Goal: Task Accomplishment & Management: Manage account settings

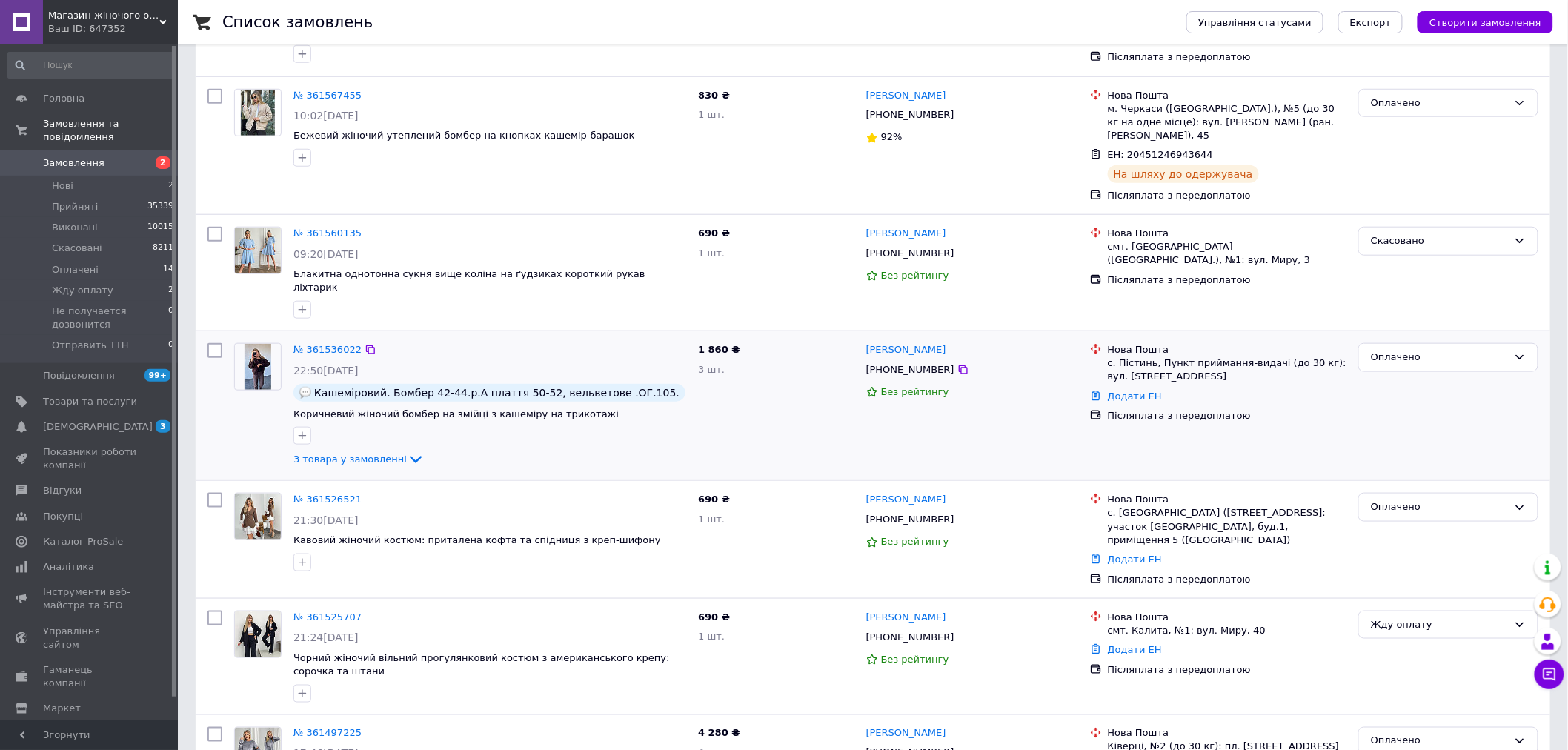
scroll to position [494, 0]
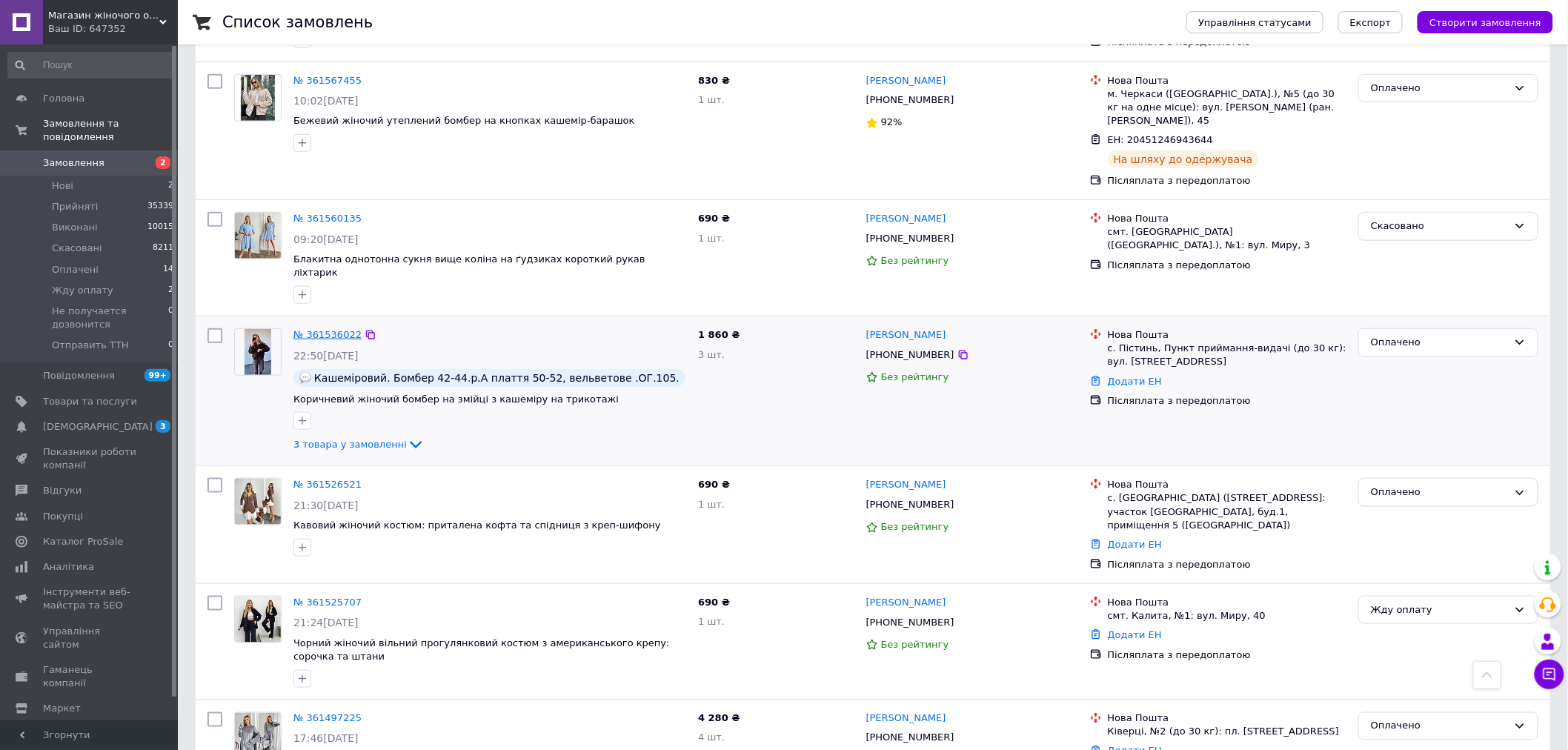
click at [324, 329] on link "№ 361536022" at bounding box center [327, 334] width 69 height 11
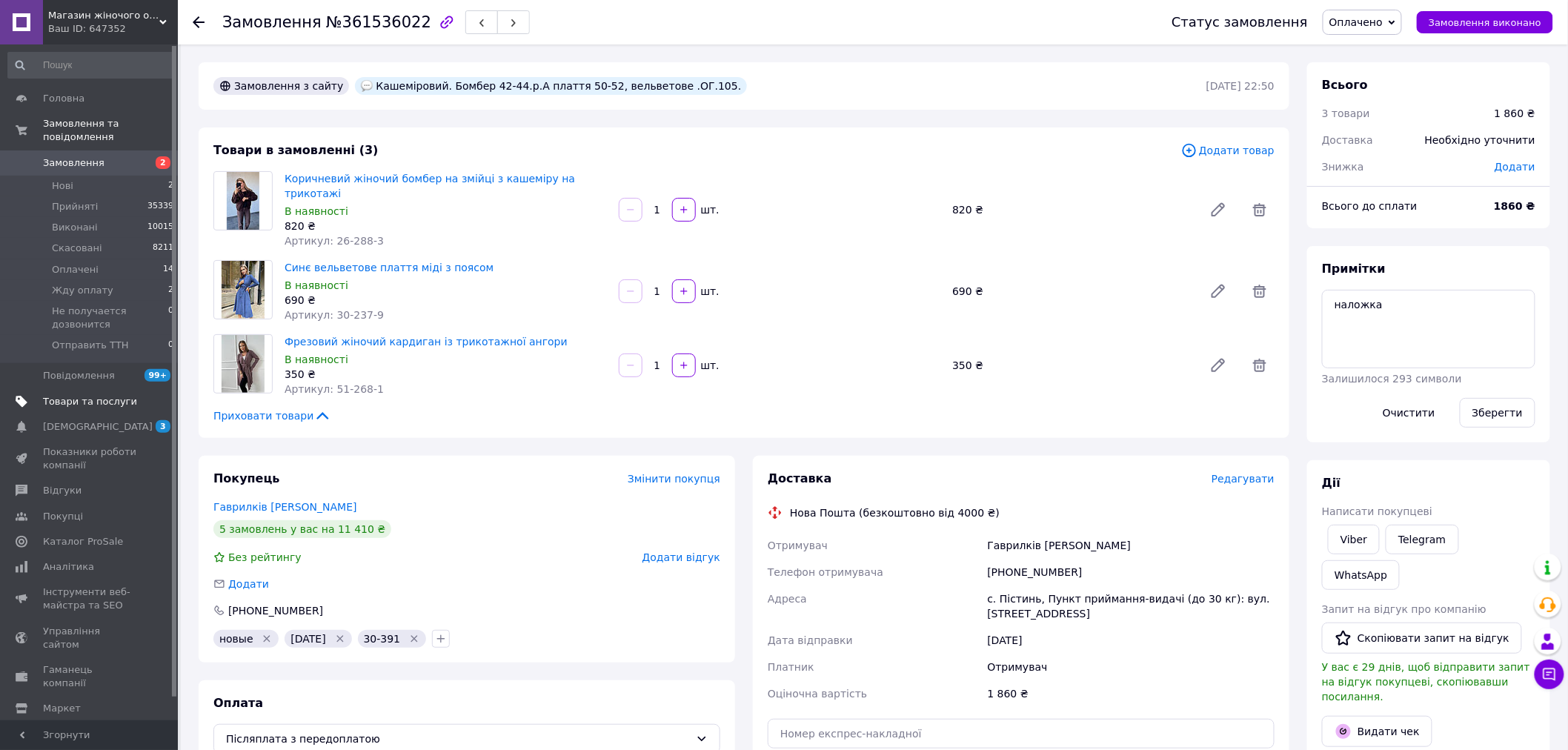
click at [101, 395] on span "Товари та послуги" at bounding box center [90, 401] width 94 height 13
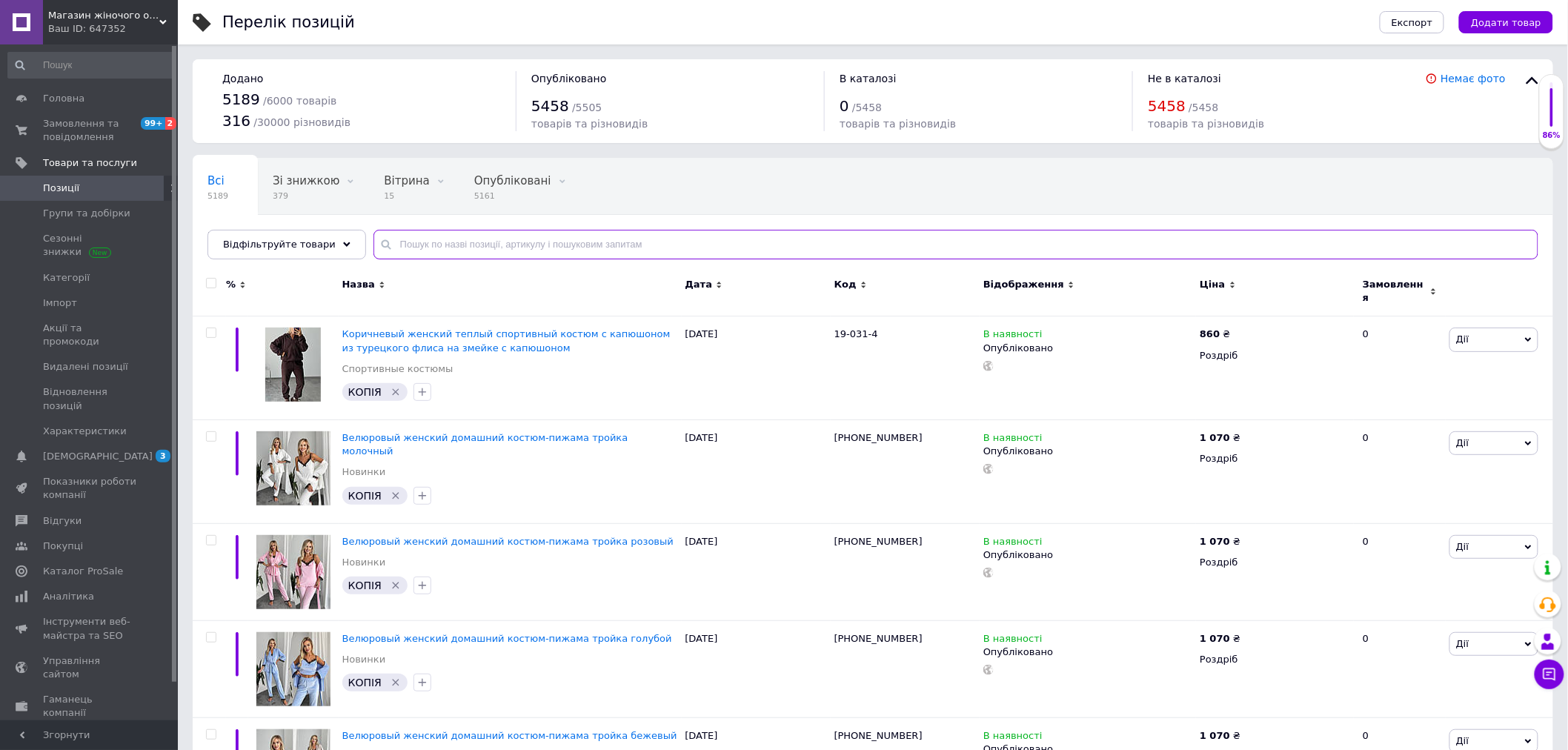
click at [580, 239] on input "text" at bounding box center [955, 244] width 1164 height 30
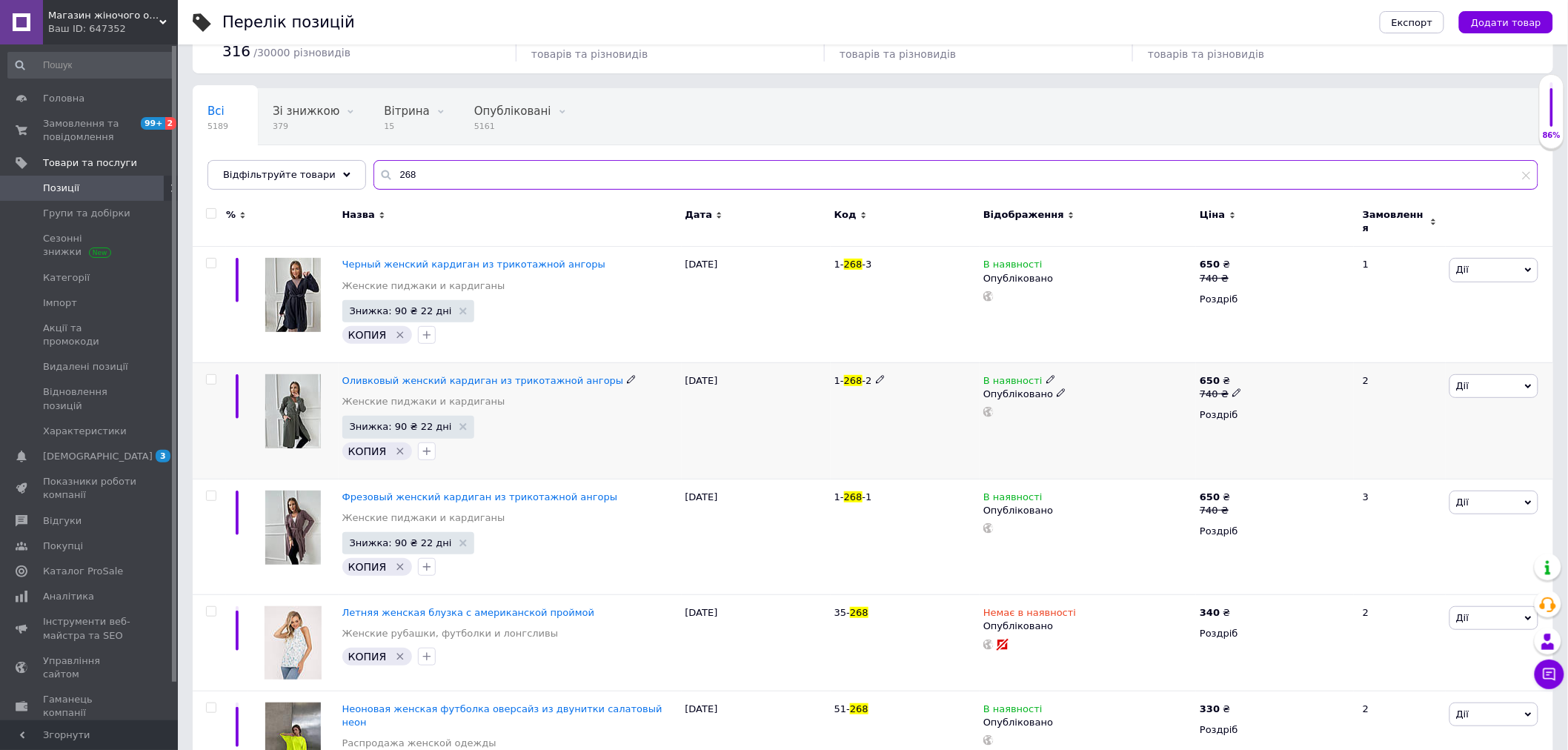
scroll to position [211, 0]
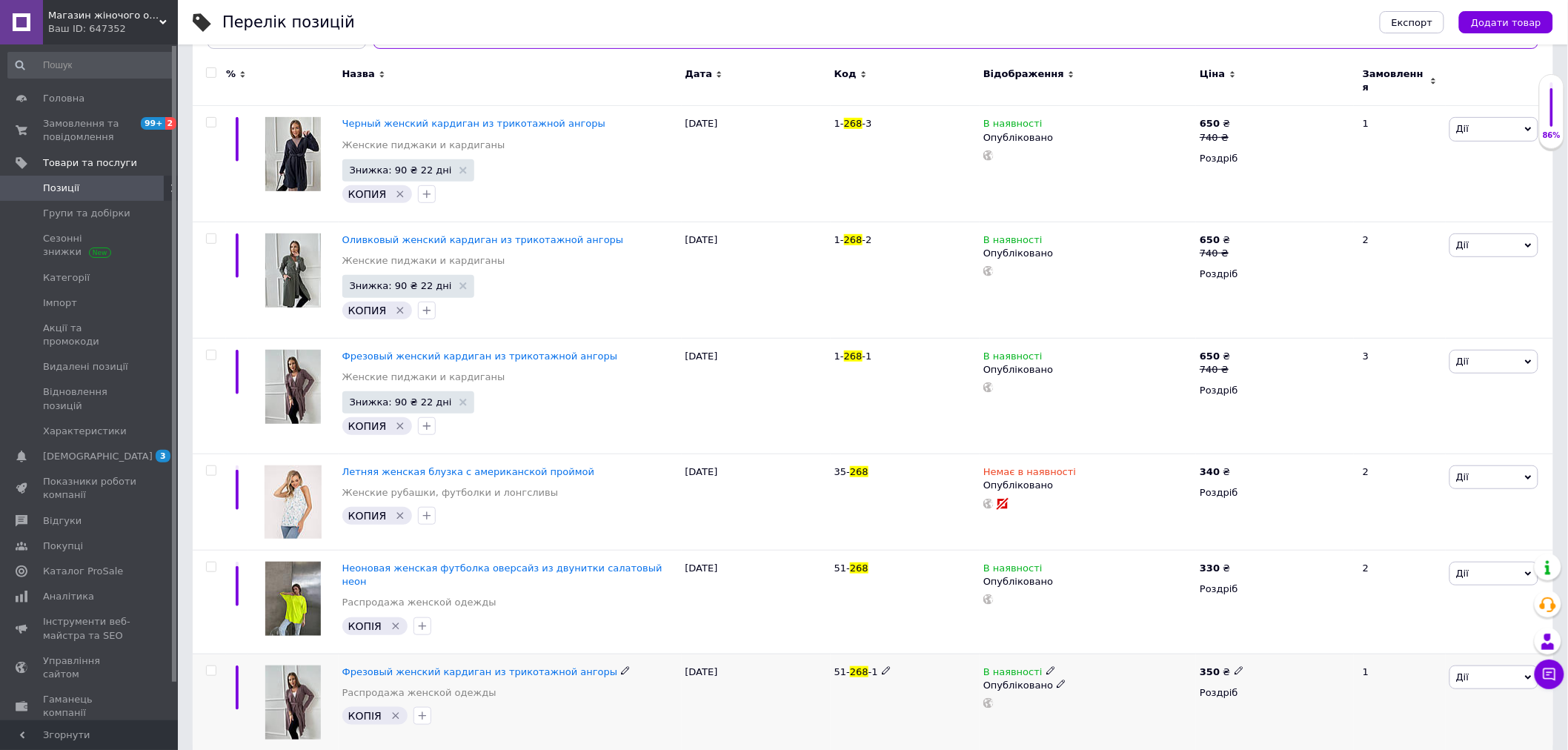
type input "268"
click at [1046, 667] on icon at bounding box center [1050, 671] width 9 height 9
click at [904, 683] on div "51- 268 -1" at bounding box center [905, 702] width 149 height 97
click at [775, 676] on div "29.08.2025" at bounding box center [756, 702] width 149 height 97
click at [1060, 679] on div "Опубліковано" at bounding box center [1087, 686] width 209 height 13
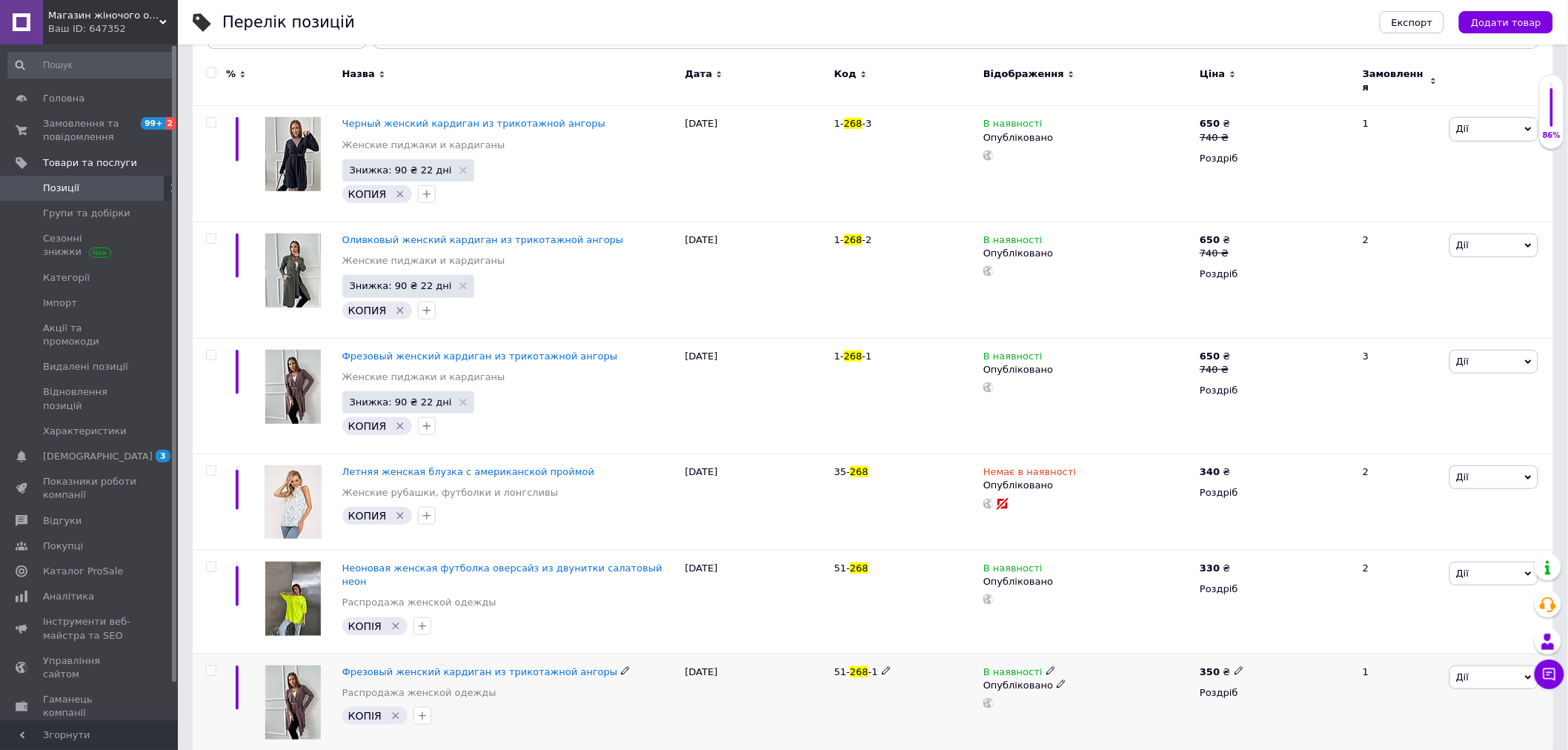
click at [1056, 680] on icon at bounding box center [1060, 684] width 9 height 9
click at [1017, 703] on li "Прихований" at bounding box center [1083, 713] width 214 height 21
click at [856, 706] on div "51- 268 -1" at bounding box center [905, 702] width 149 height 97
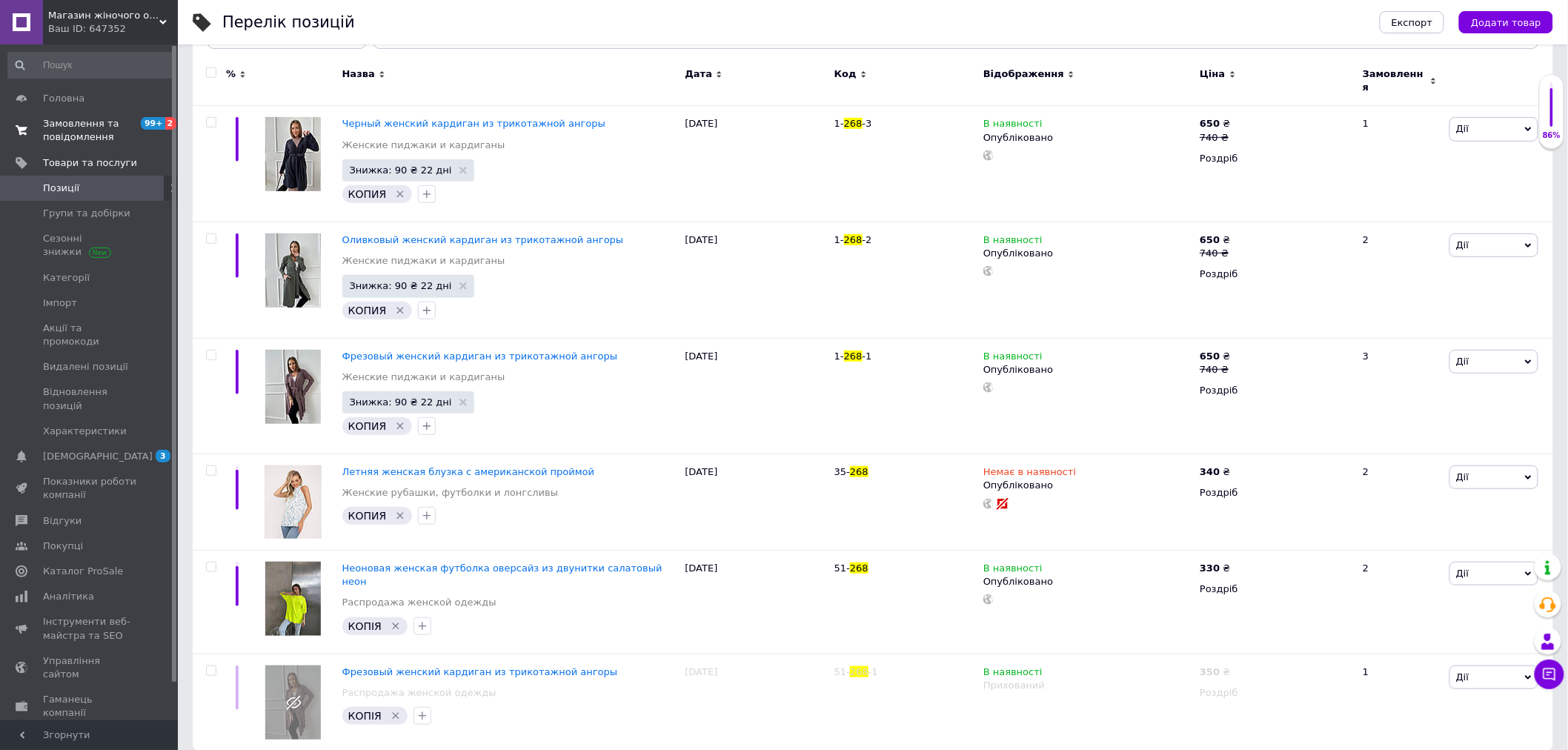
click at [59, 134] on span "Замовлення та повідомлення" at bounding box center [90, 131] width 94 height 26
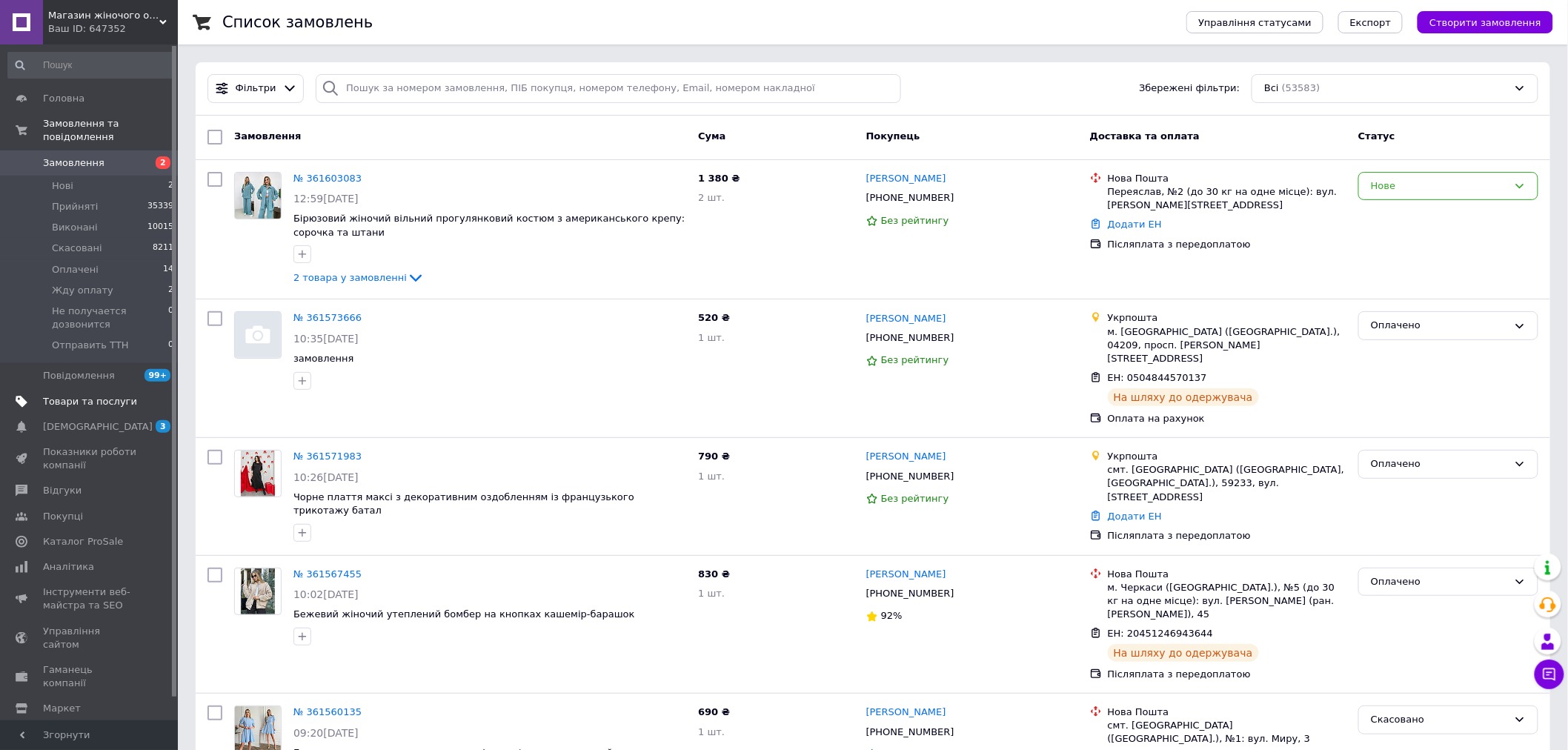
click at [83, 395] on span "Товари та послуги" at bounding box center [90, 401] width 94 height 13
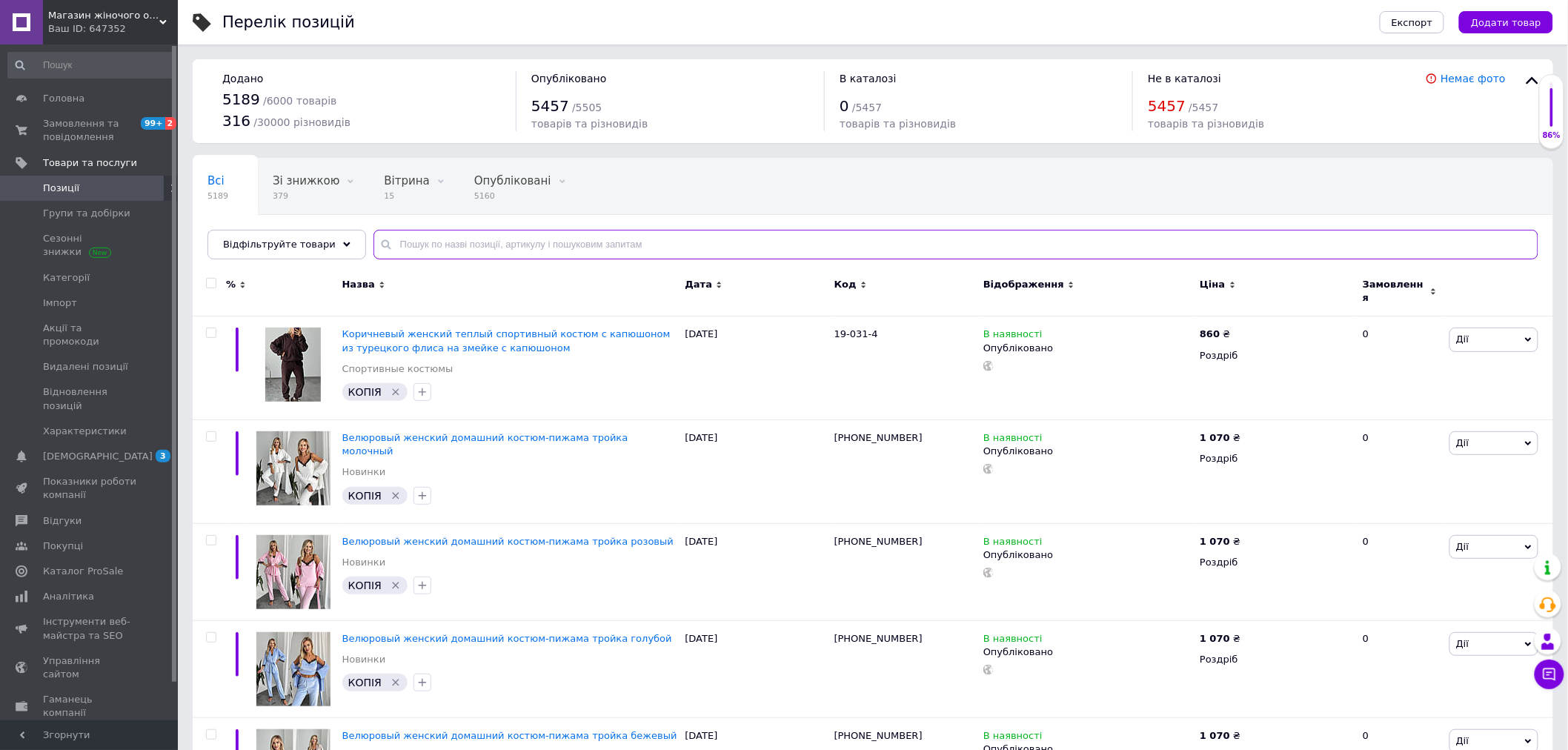
click at [389, 235] on input "text" at bounding box center [955, 244] width 1164 height 30
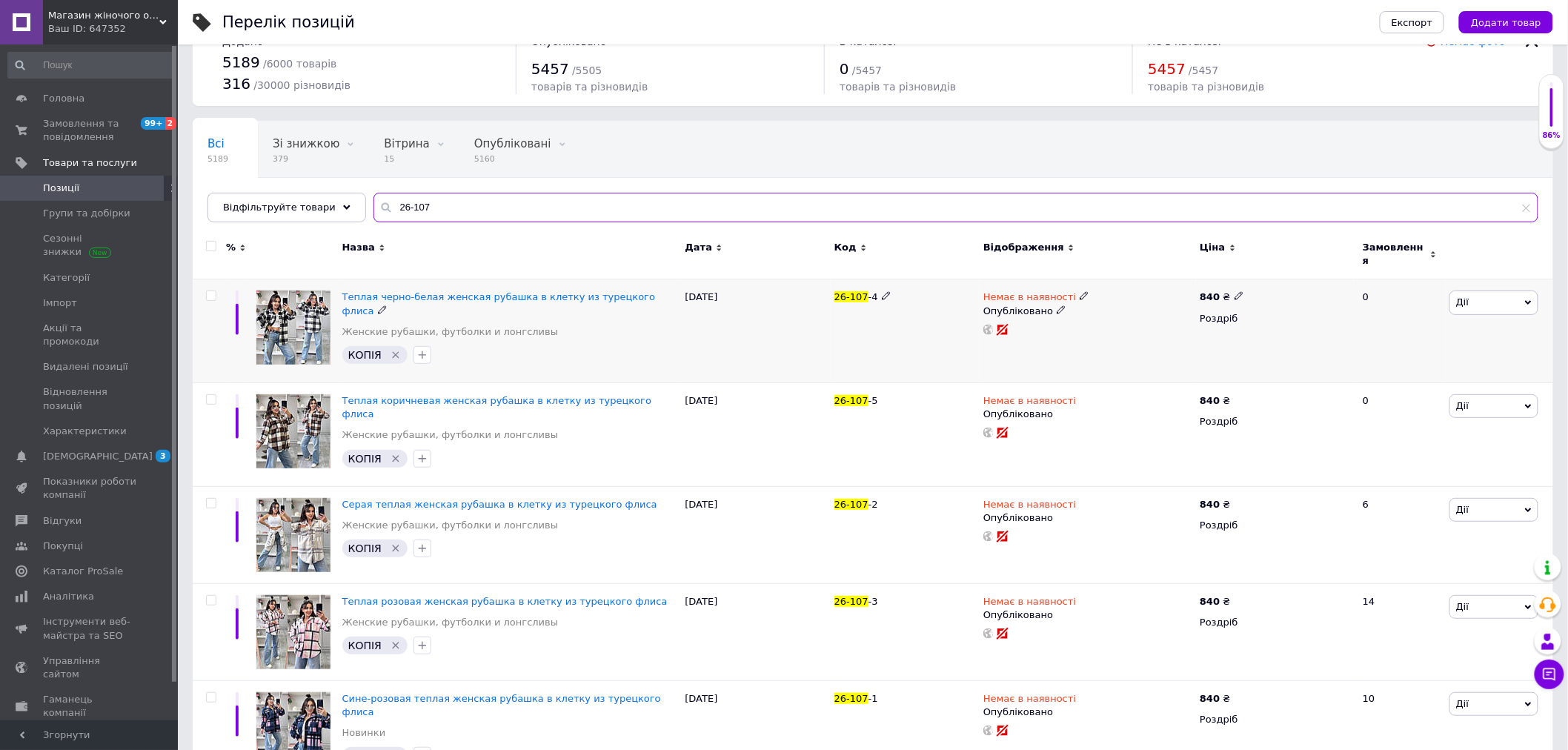
scroll to position [57, 0]
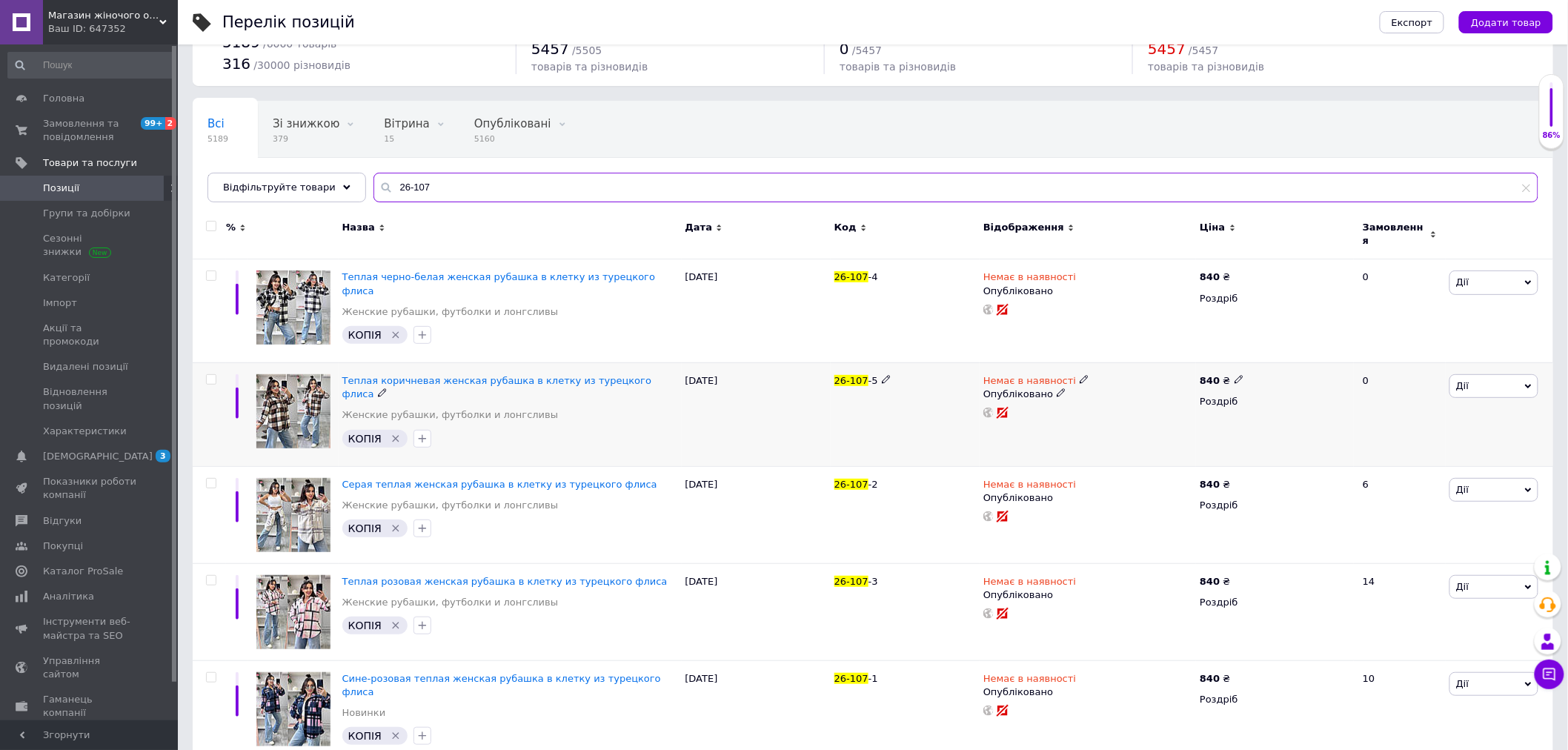
type input "26-107"
click at [1079, 375] on icon at bounding box center [1083, 379] width 9 height 9
click at [1117, 382] on li "В наявності" at bounding box center [1162, 391] width 140 height 21
click at [877, 408] on div "26-107 -5" at bounding box center [905, 415] width 149 height 104
click at [1079, 673] on icon at bounding box center [1083, 677] width 9 height 9
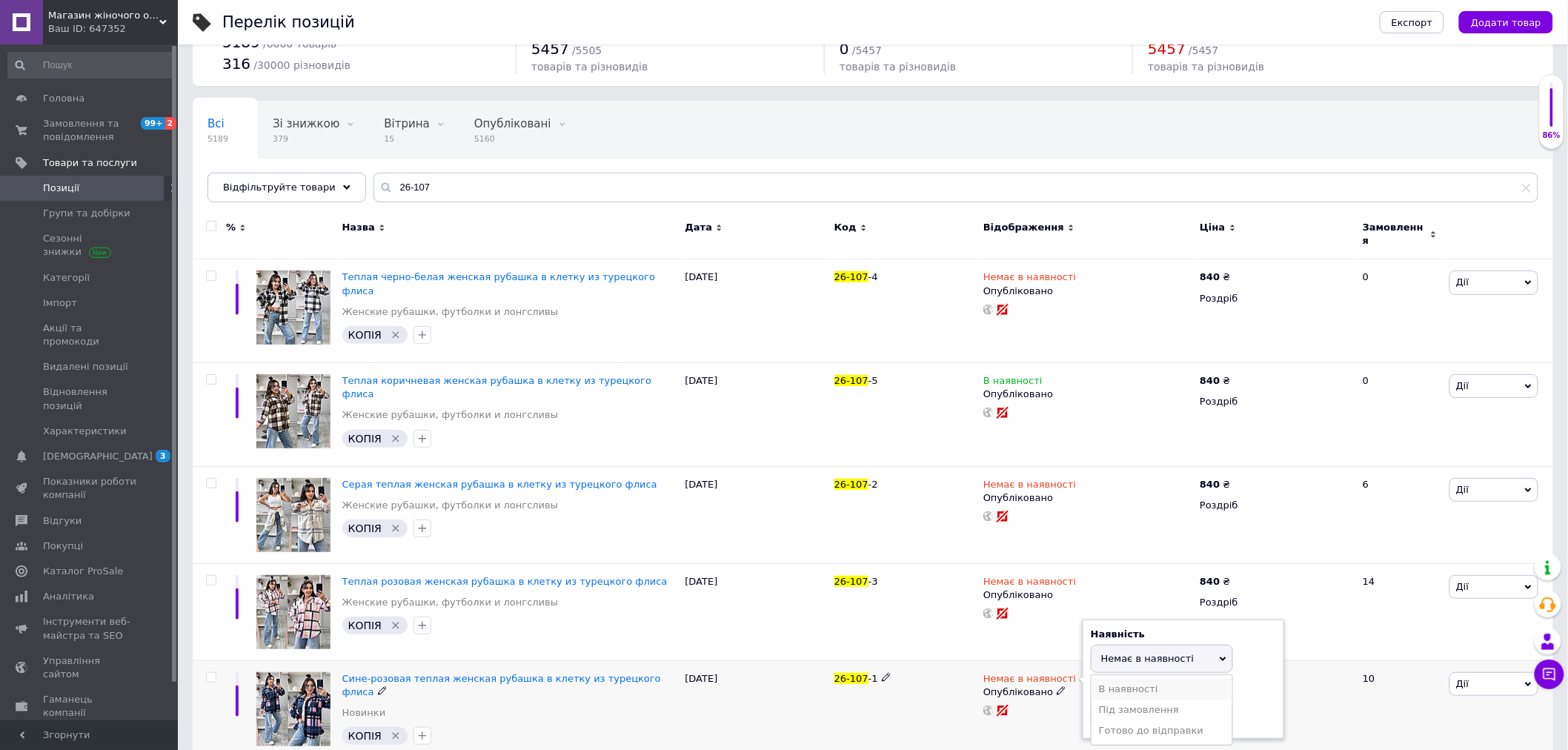
click at [1135, 679] on li "В наявності" at bounding box center [1162, 689] width 140 height 21
click at [775, 684] on div "26.08.2025" at bounding box center [756, 711] width 149 height 103
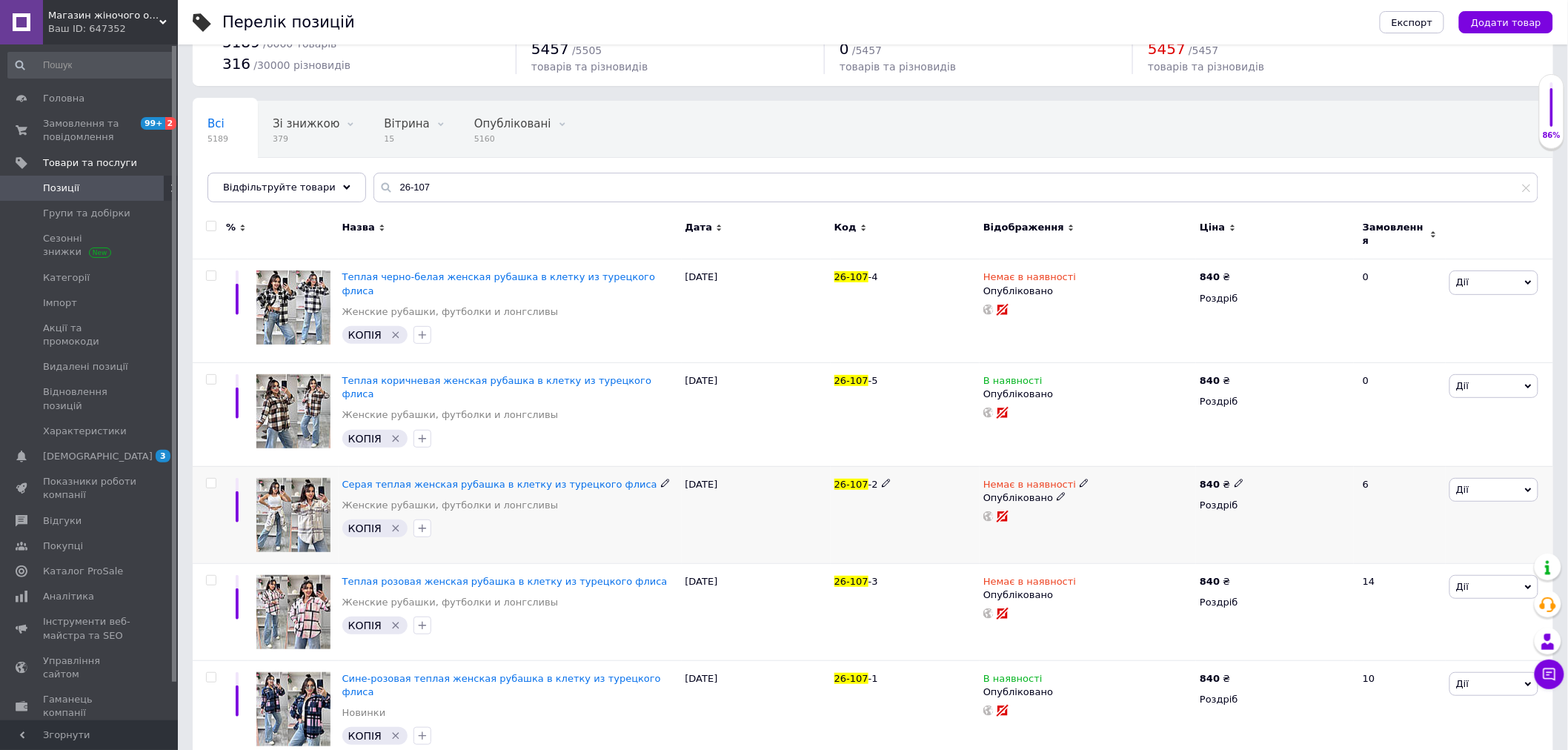
click at [1079, 479] on icon at bounding box center [1083, 483] width 9 height 9
click at [1138, 485] on li "В наявності" at bounding box center [1162, 495] width 140 height 21
click at [919, 506] on div "26-107 -2" at bounding box center [905, 515] width 149 height 97
click at [73, 127] on span "Замовлення та повідомлення" at bounding box center [90, 131] width 94 height 26
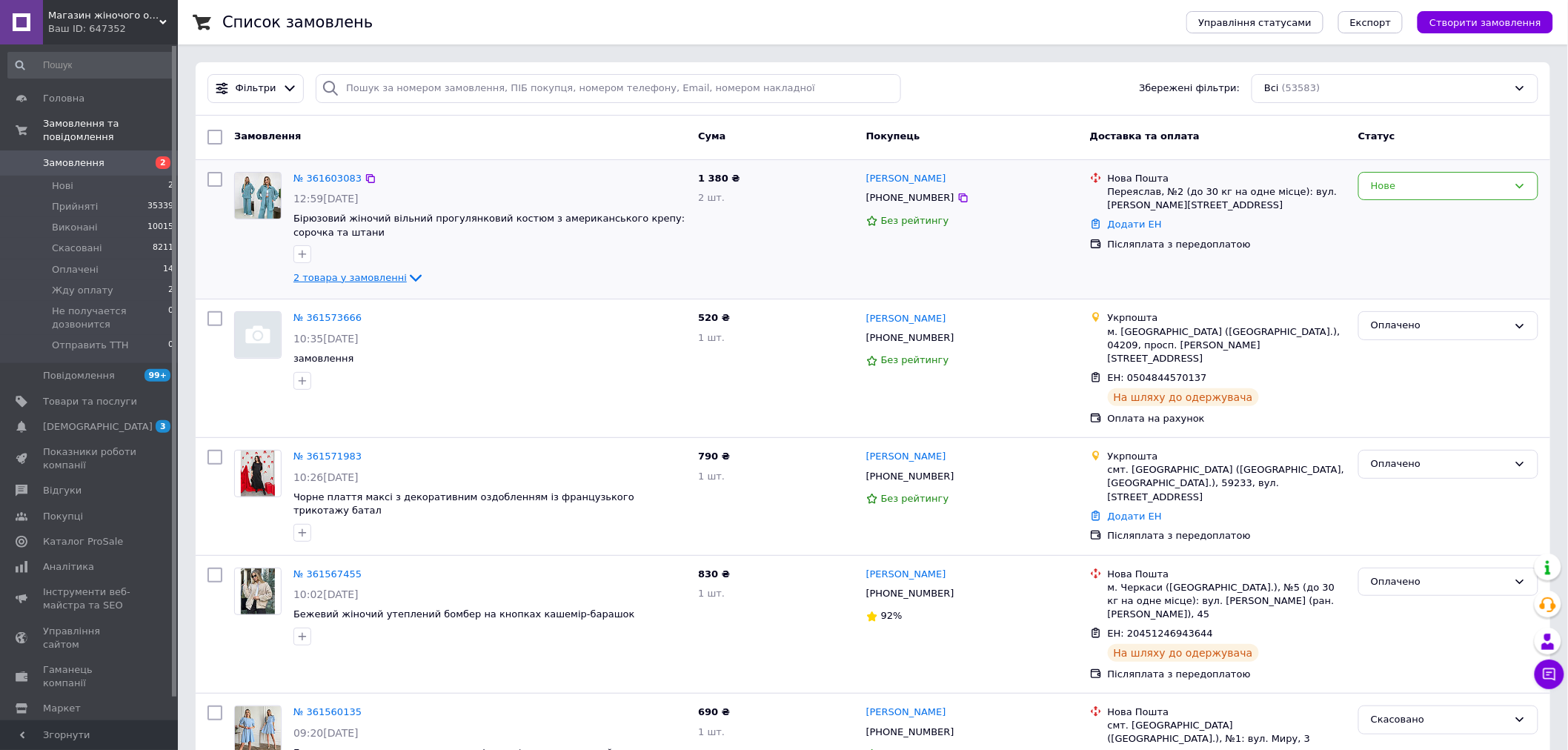
click at [335, 280] on span "2 товара у замовленні" at bounding box center [349, 277] width 113 height 11
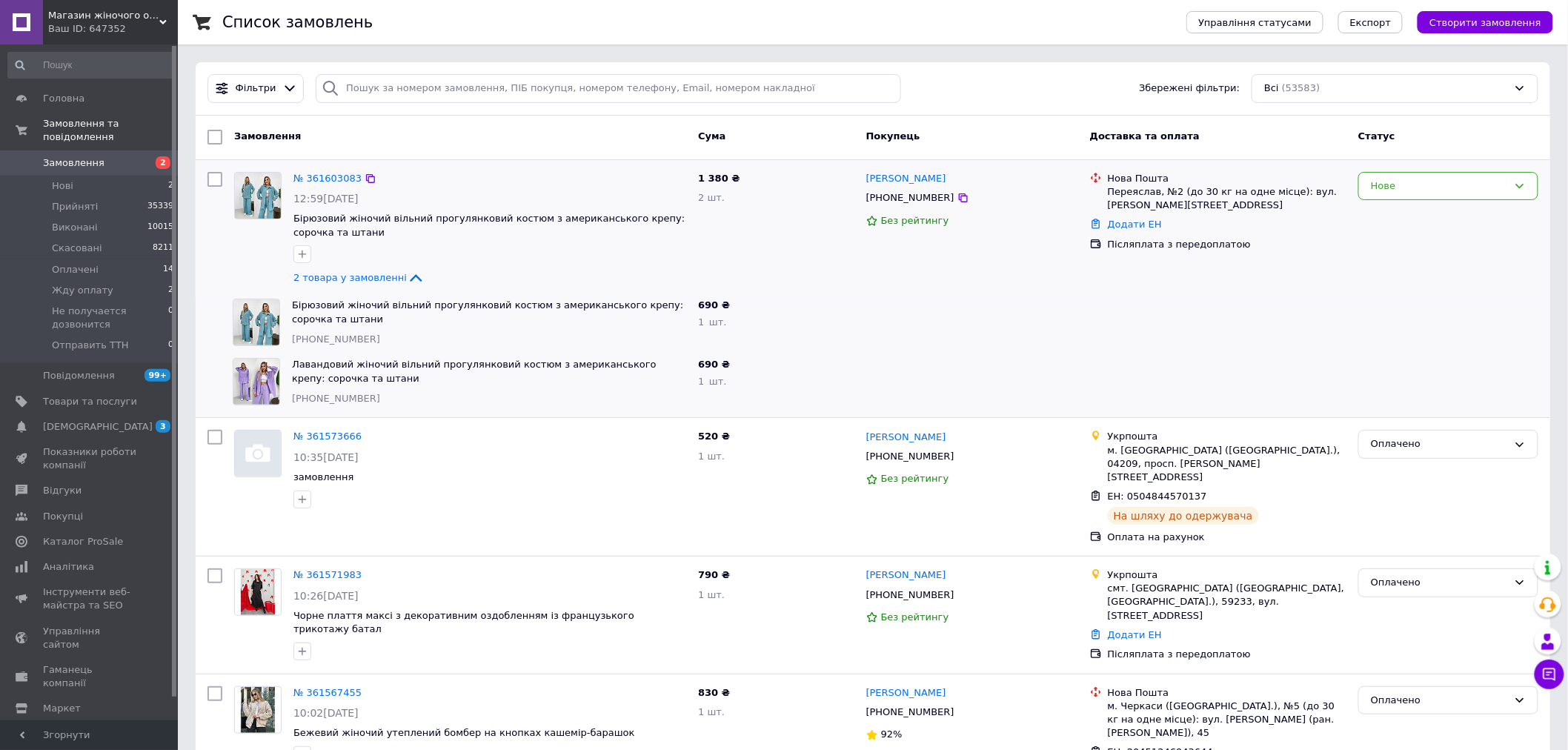
click at [286, 178] on div at bounding box center [258, 230] width 59 height 127
click at [306, 179] on link "№ 361603083" at bounding box center [327, 178] width 69 height 11
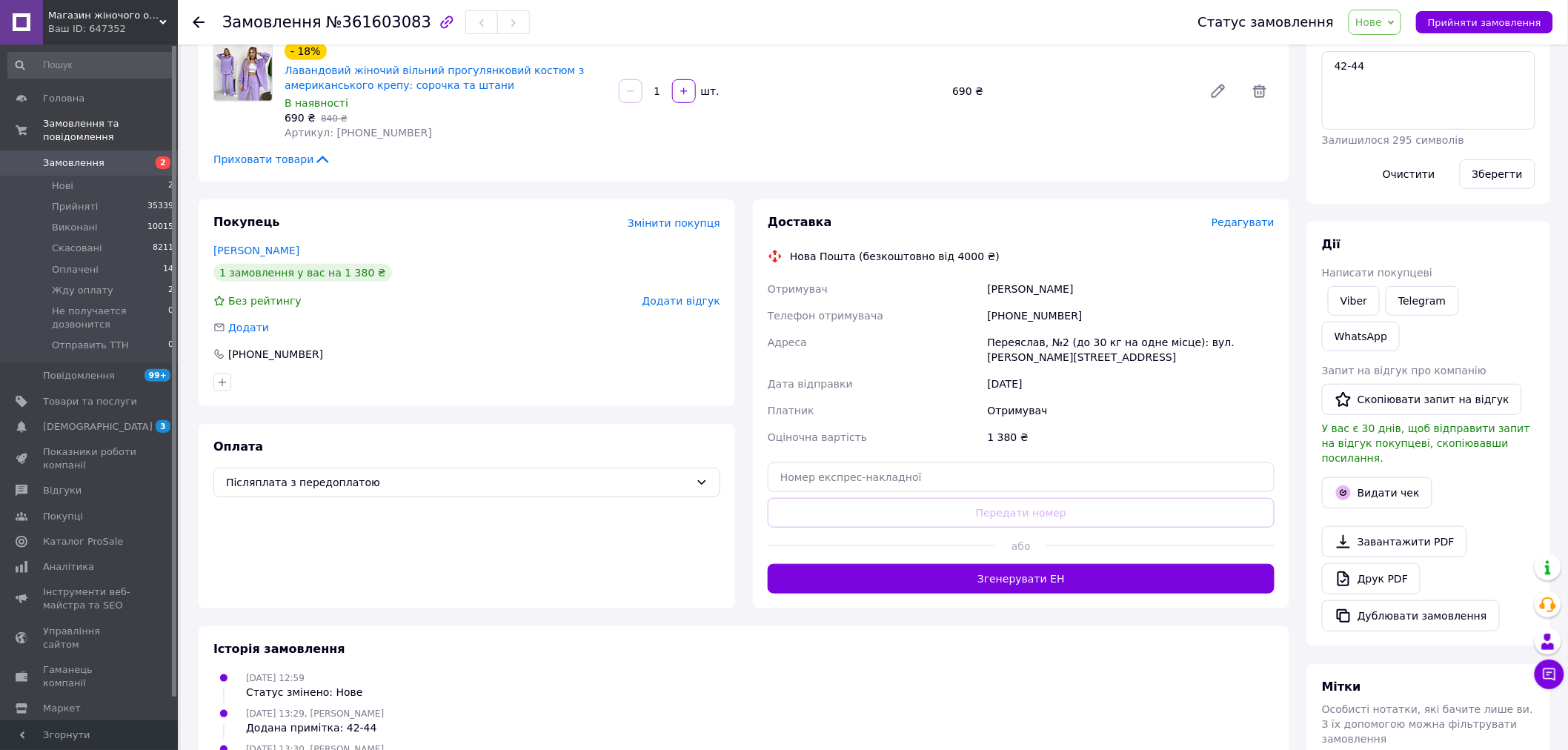
scroll to position [210, 0]
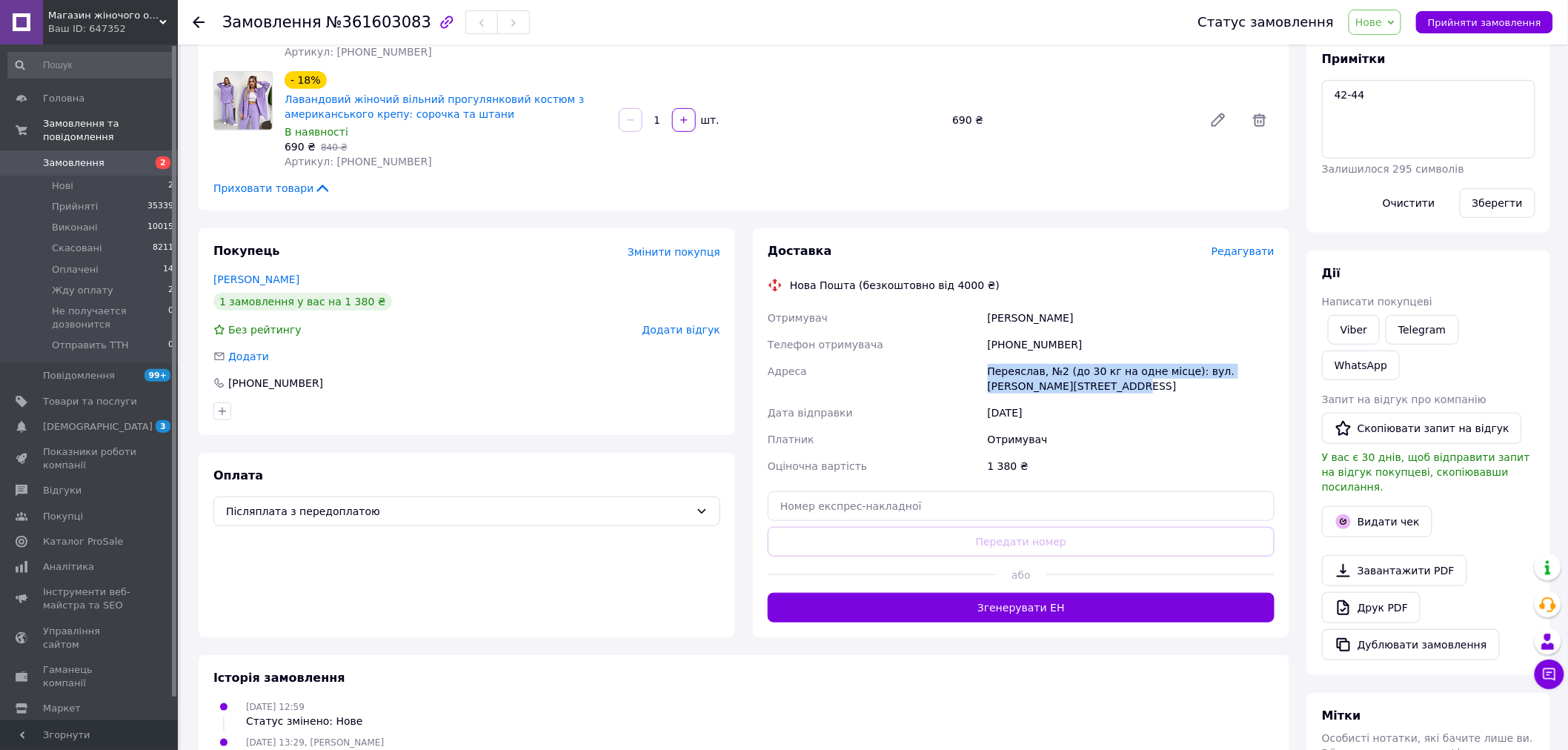
drag, startPoint x: 989, startPoint y: 372, endPoint x: 1107, endPoint y: 379, distance: 118.2
click at [1107, 379] on div "Переяслав, №2 (до 30 кг на одне місце): вул. [PERSON_NAME][STREET_ADDRESS]" at bounding box center [1130, 378] width 292 height 41
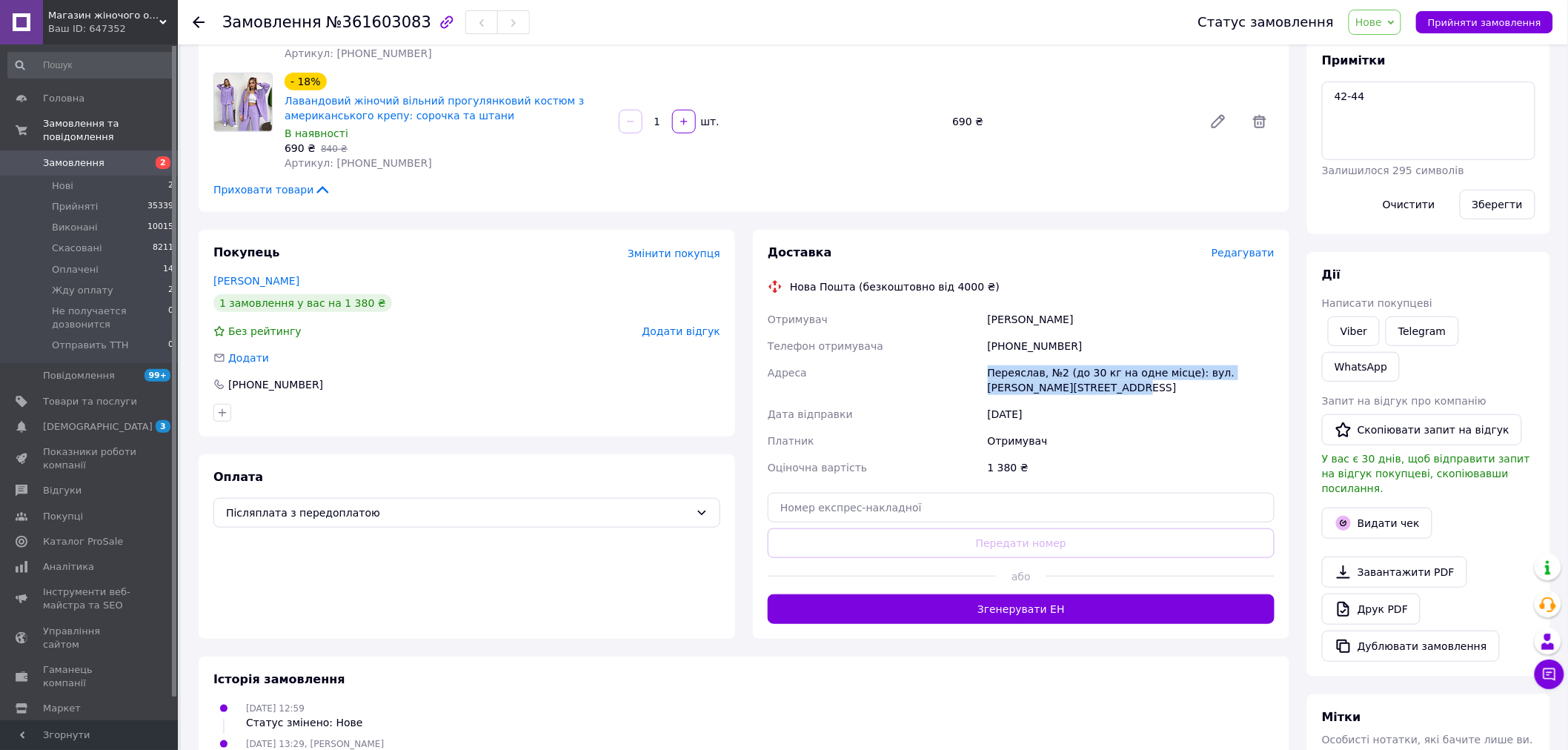
scroll to position [127, 0]
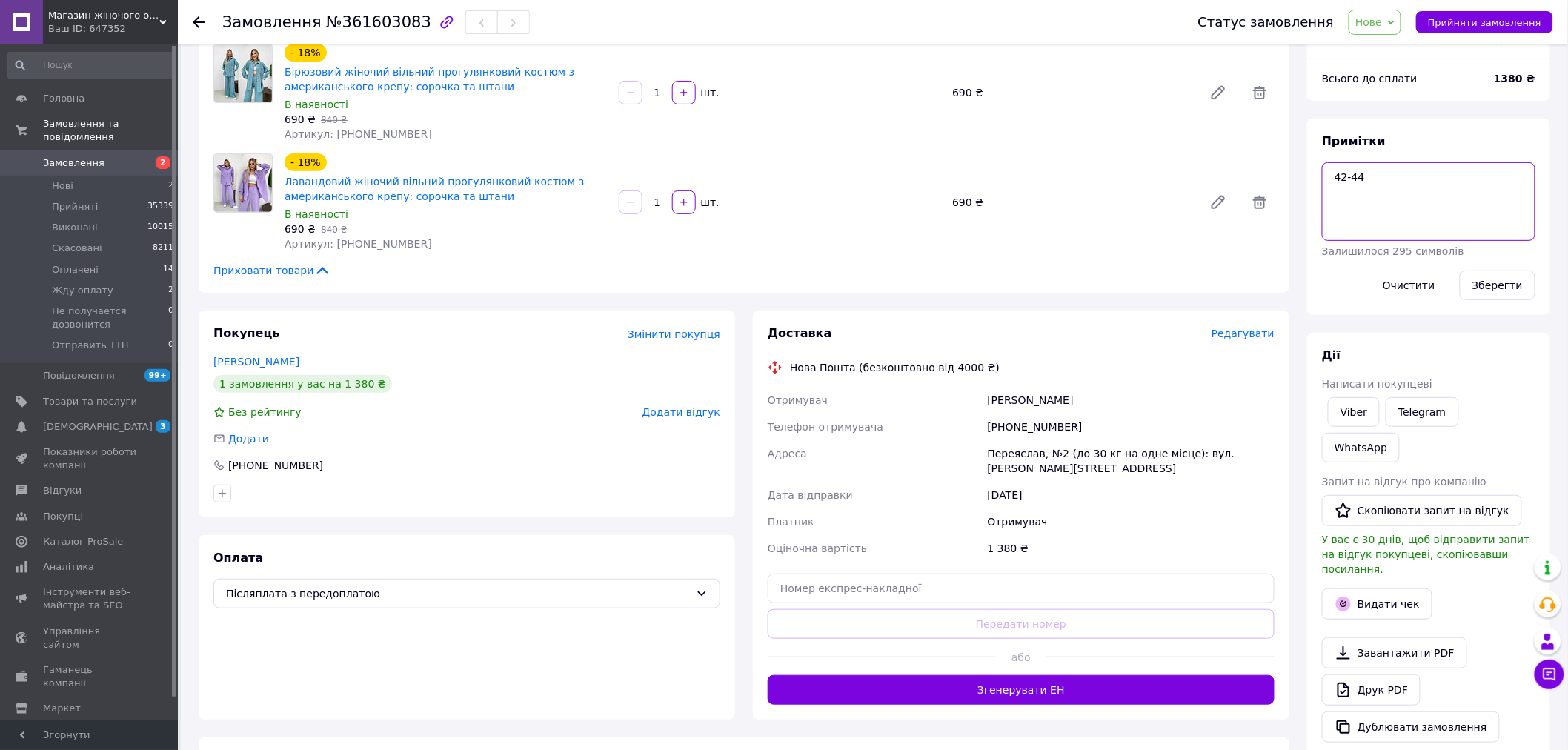
click at [1390, 178] on textarea "42-44" at bounding box center [1428, 201] width 213 height 78
type textarea "42-44 наложка"
click at [1509, 286] on button "Зберегти" at bounding box center [1498, 285] width 76 height 30
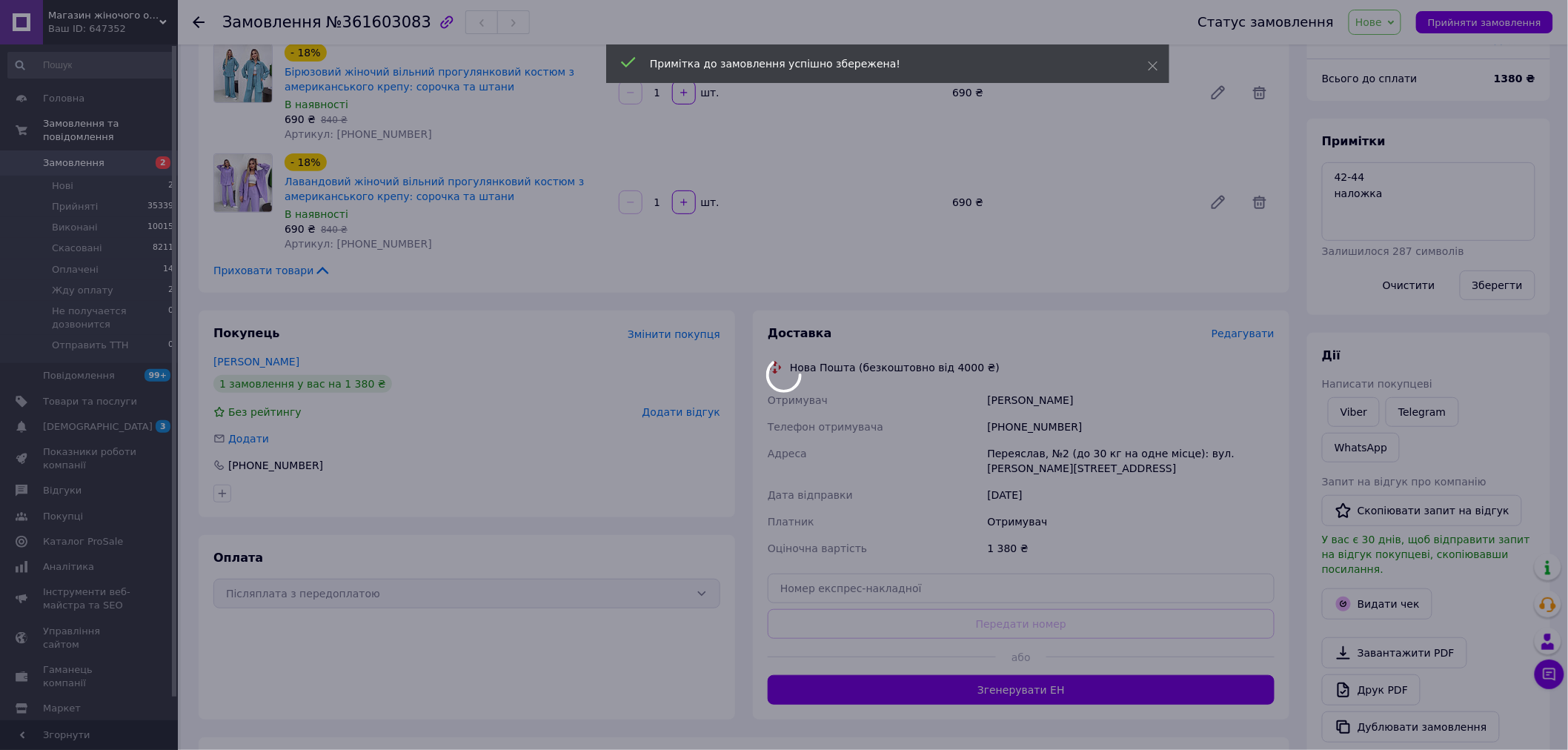
click at [1386, 23] on div at bounding box center [784, 375] width 1568 height 750
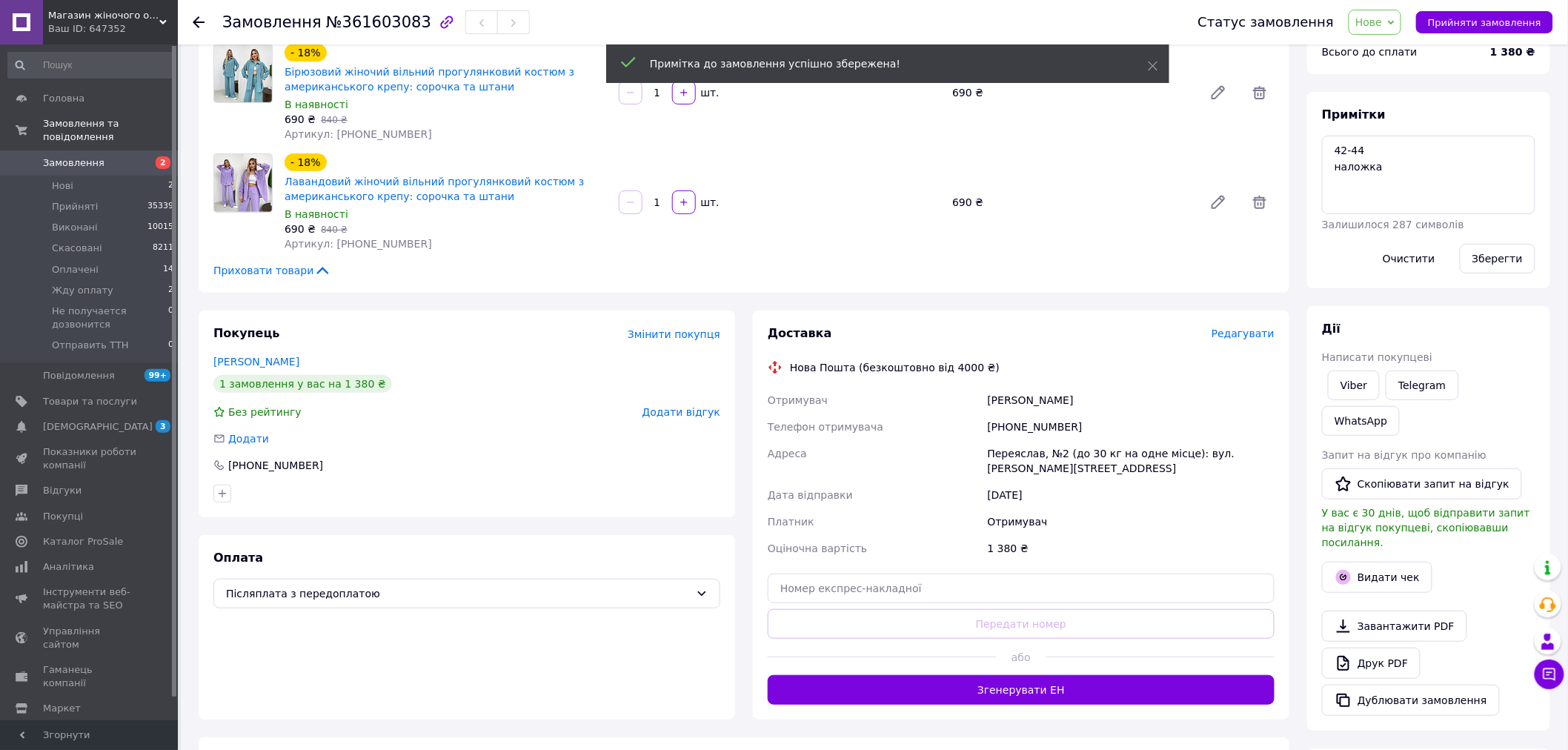
click at [1381, 21] on span "Нове" at bounding box center [1368, 22] width 26 height 12
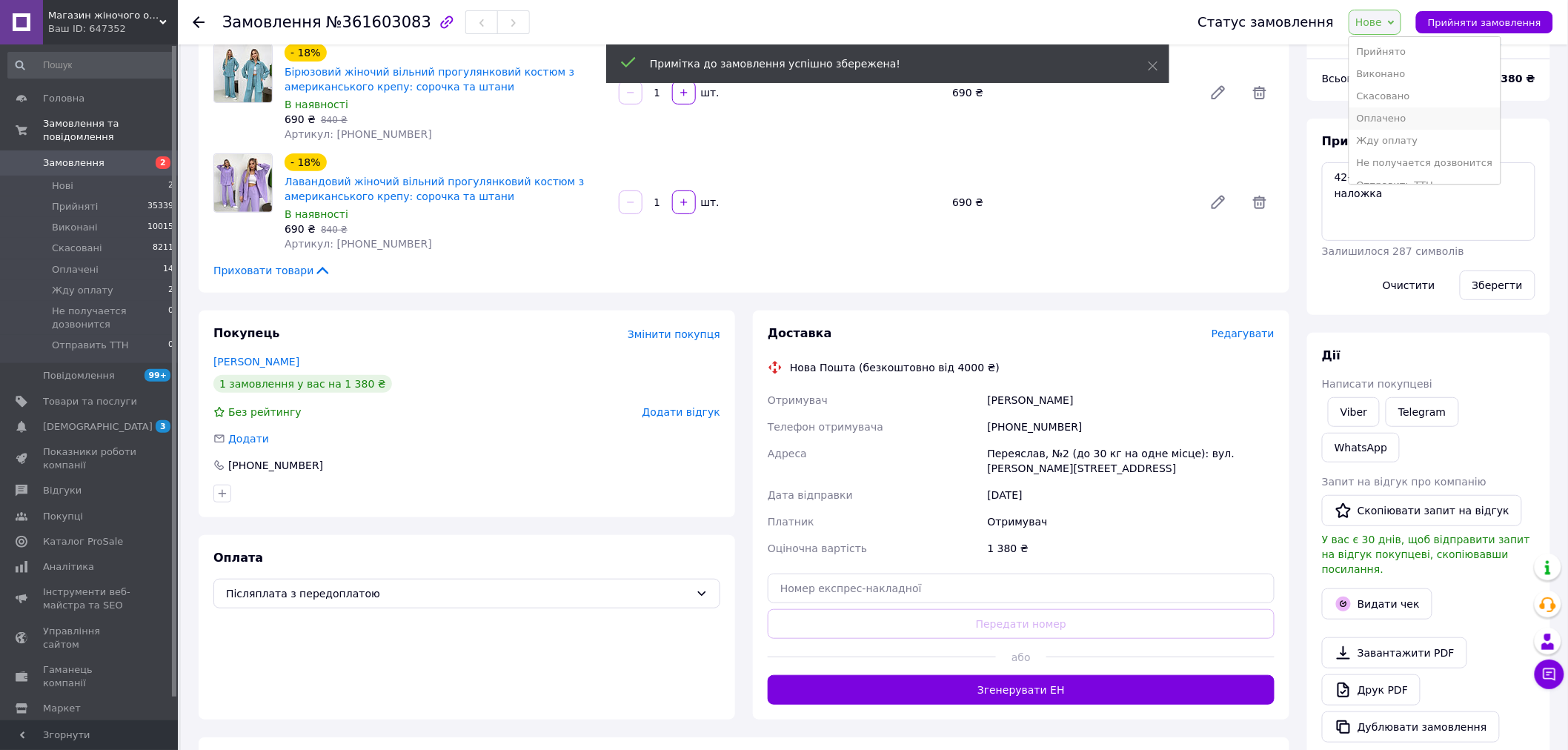
click at [1408, 123] on li "Оплачено" at bounding box center [1424, 118] width 151 height 22
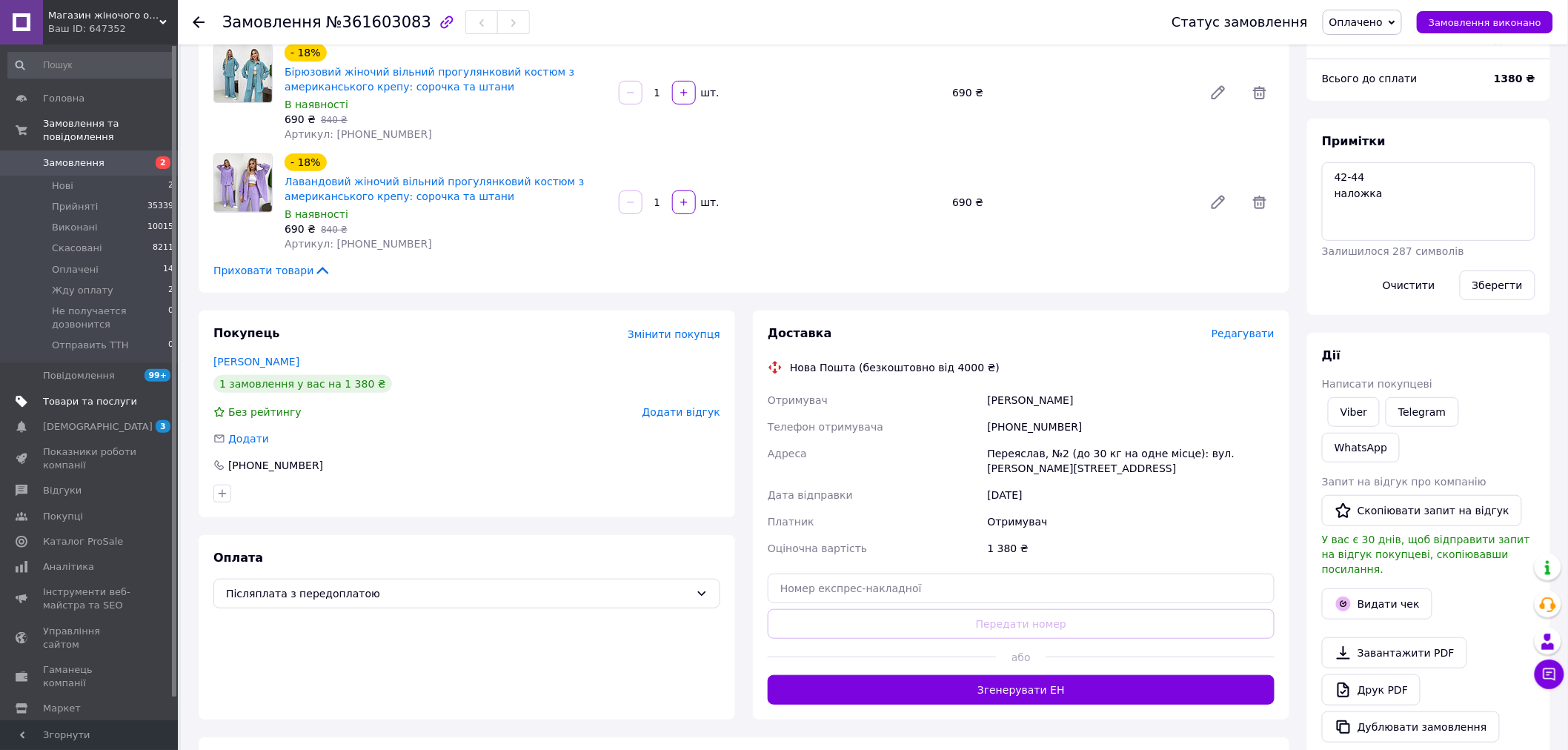
click at [83, 395] on span "Товари та послуги" at bounding box center [90, 401] width 94 height 13
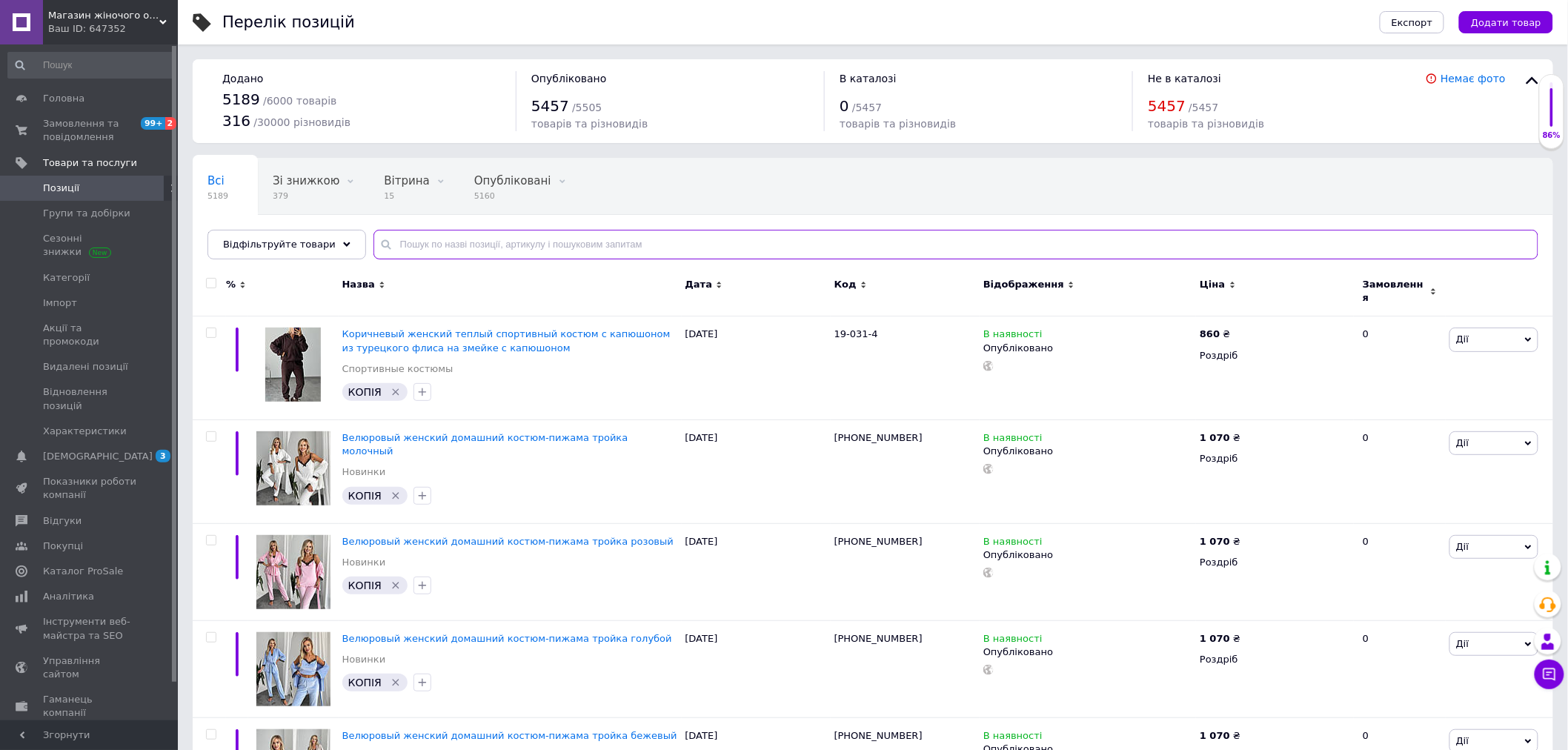
click at [445, 243] on input "text" at bounding box center [955, 244] width 1164 height 30
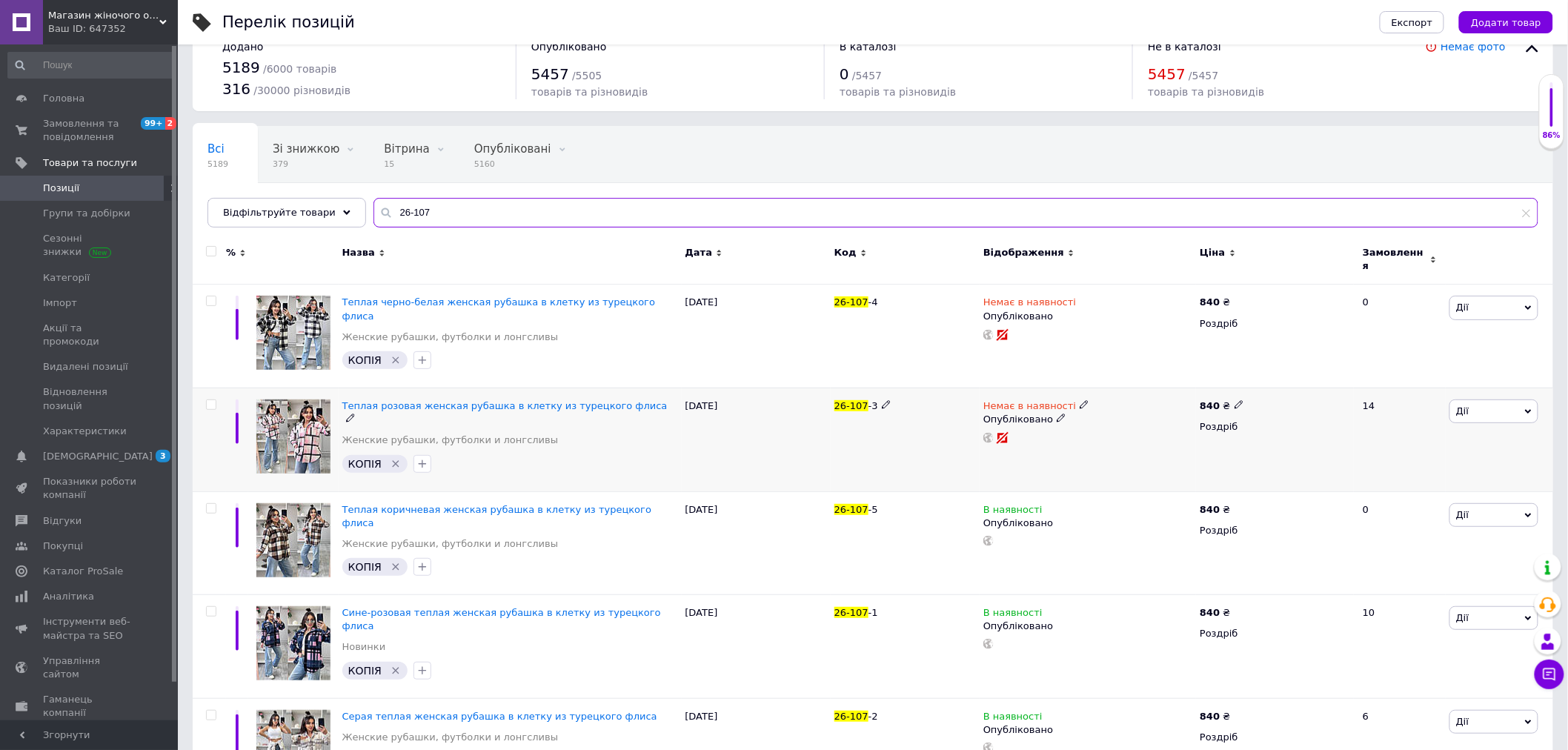
scroll to position [57, 0]
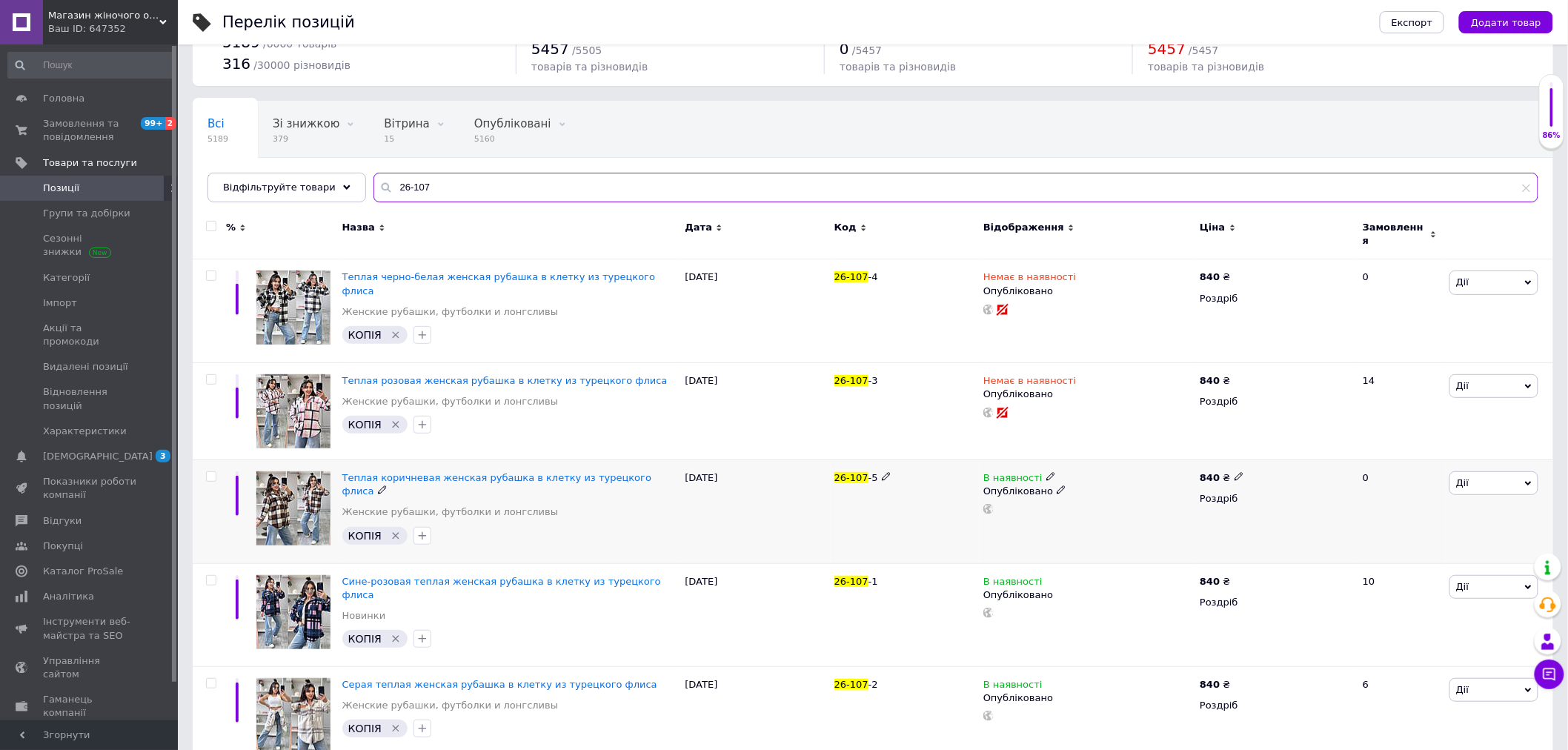
type input "26-107"
drag, startPoint x: 386, startPoint y: 454, endPoint x: 396, endPoint y: 463, distance: 13.5
click at [1046, 576] on icon at bounding box center [1050, 580] width 9 height 9
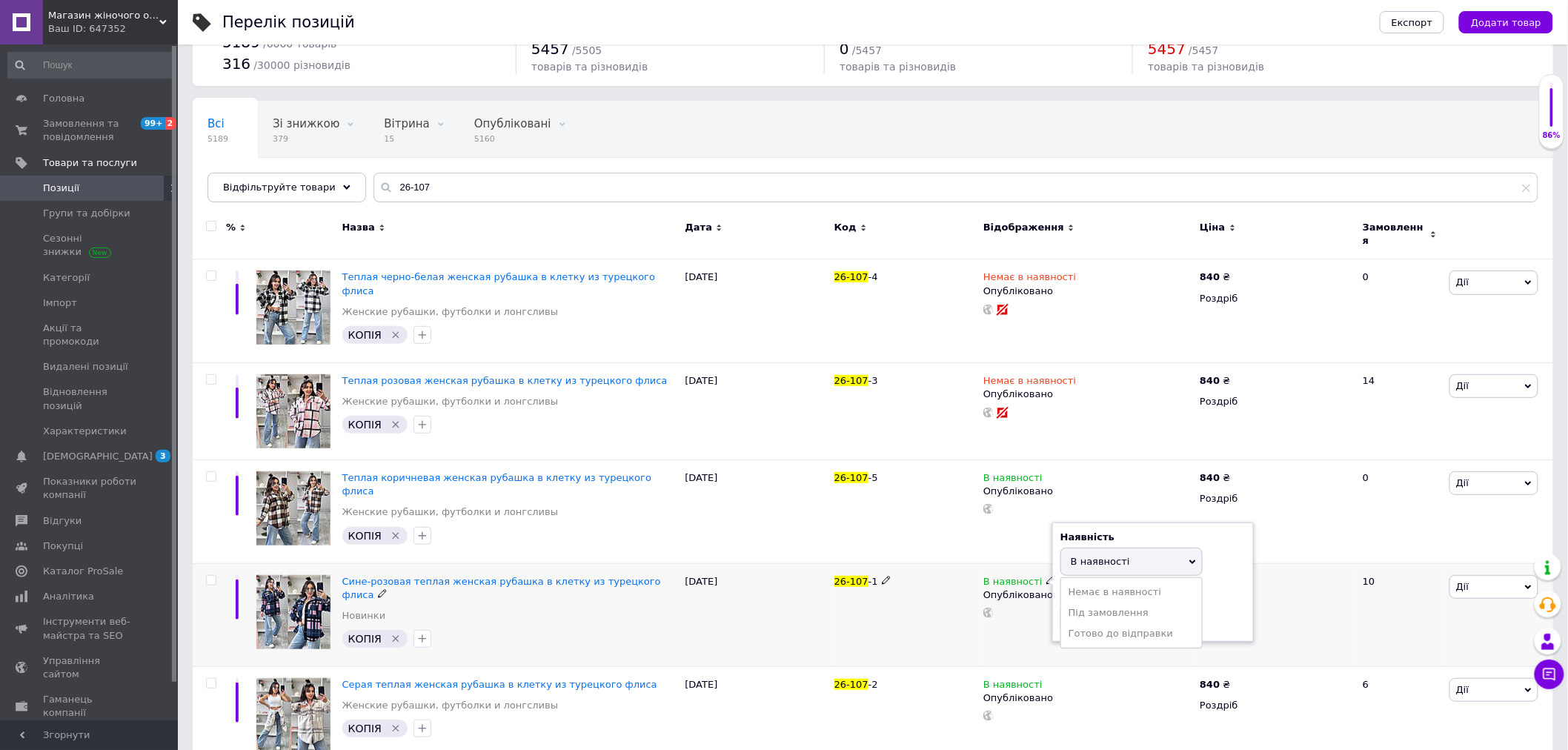
drag, startPoint x: 1092, startPoint y: 568, endPoint x: 768, endPoint y: 602, distance: 325.8
click at [1092, 581] on li "Немає в наявності" at bounding box center [1131, 591] width 140 height 21
click at [789, 609] on div "12.09.2025" at bounding box center [756, 615] width 149 height 104
